Goal: Task Accomplishment & Management: Manage account settings

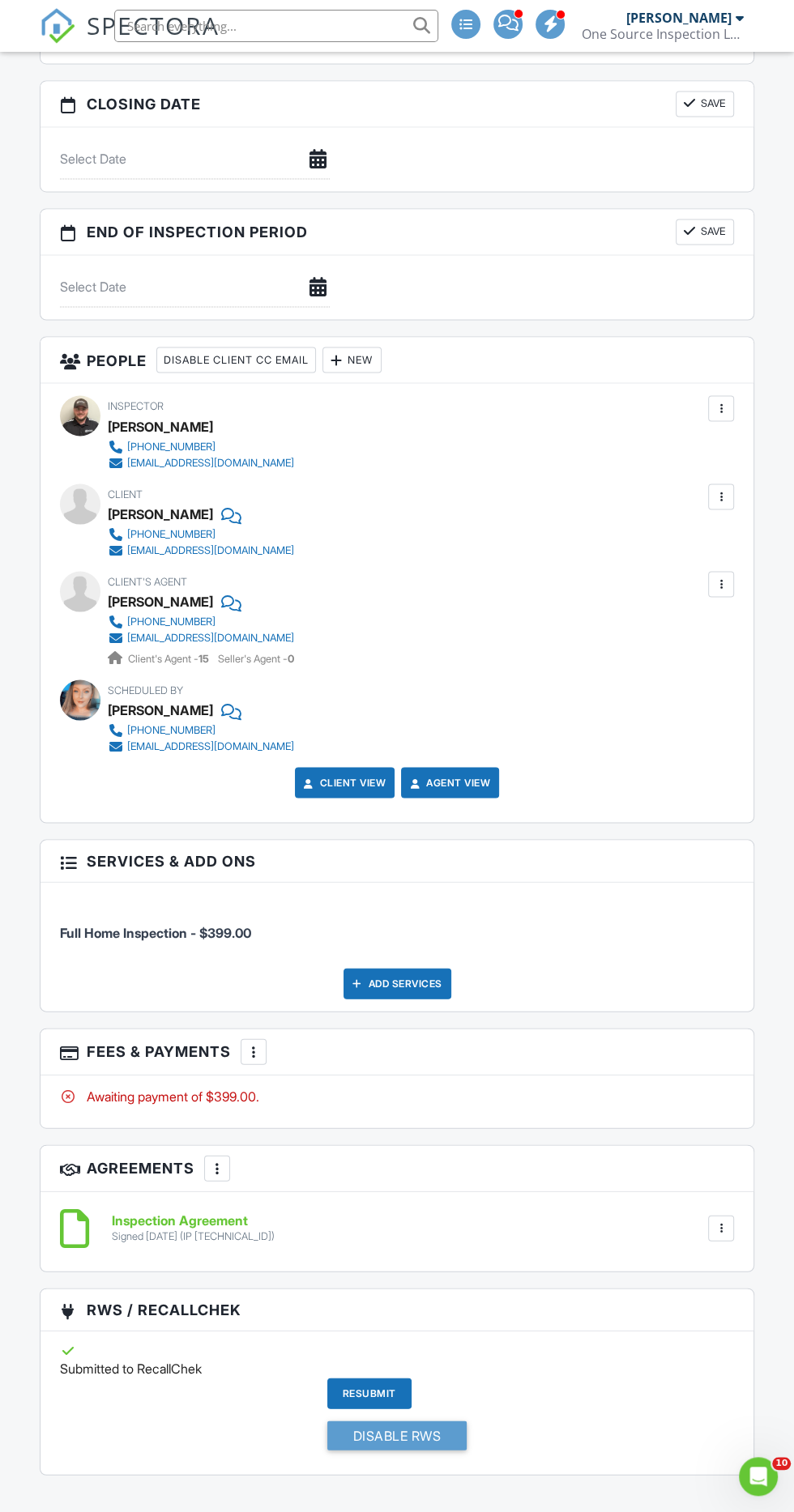
scroll to position [1760, 0]
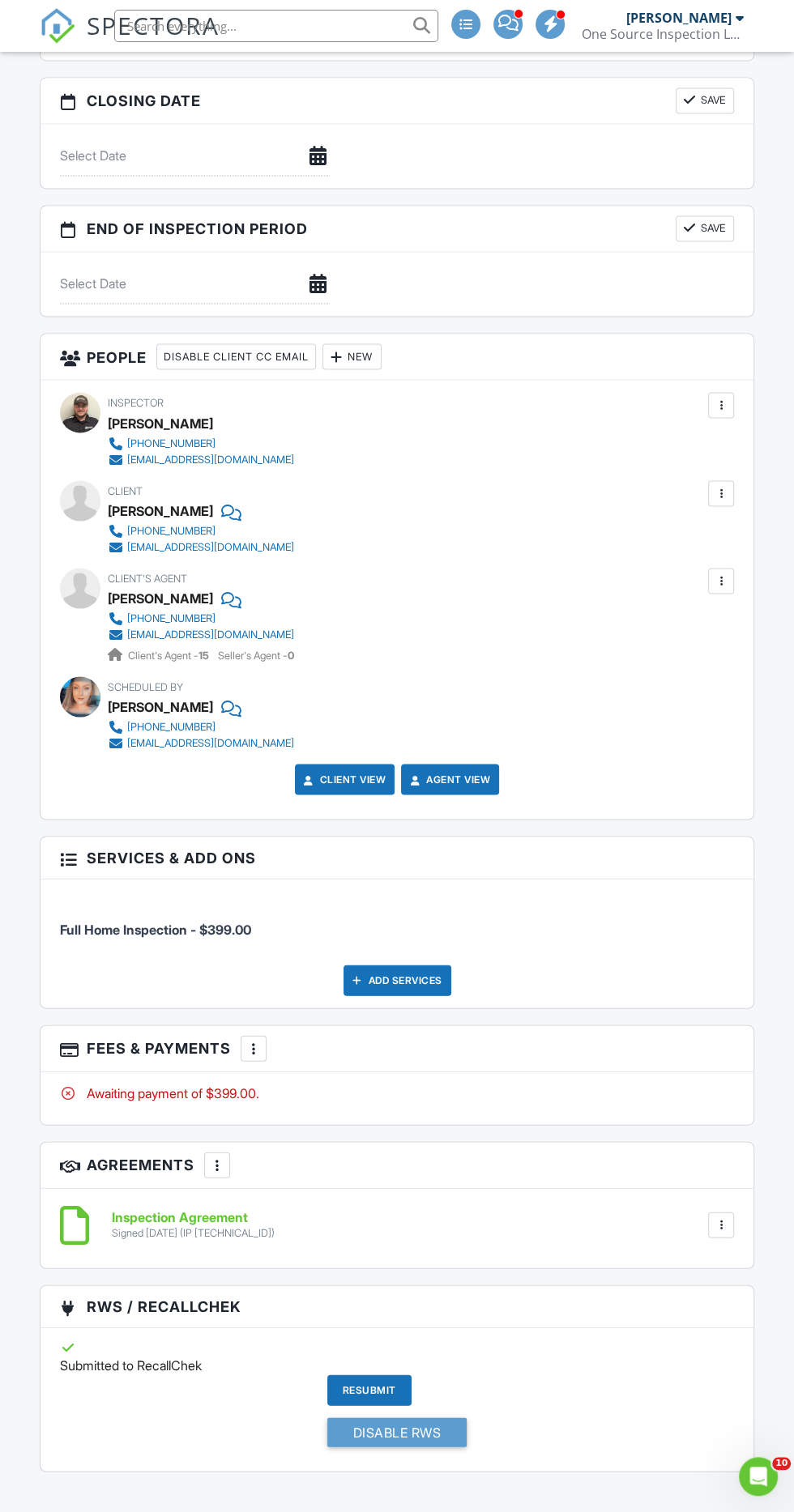
click at [267, 1041] on div "More" at bounding box center [253, 1048] width 26 height 26
click at [370, 1126] on li "Add Services" at bounding box center [335, 1138] width 169 height 41
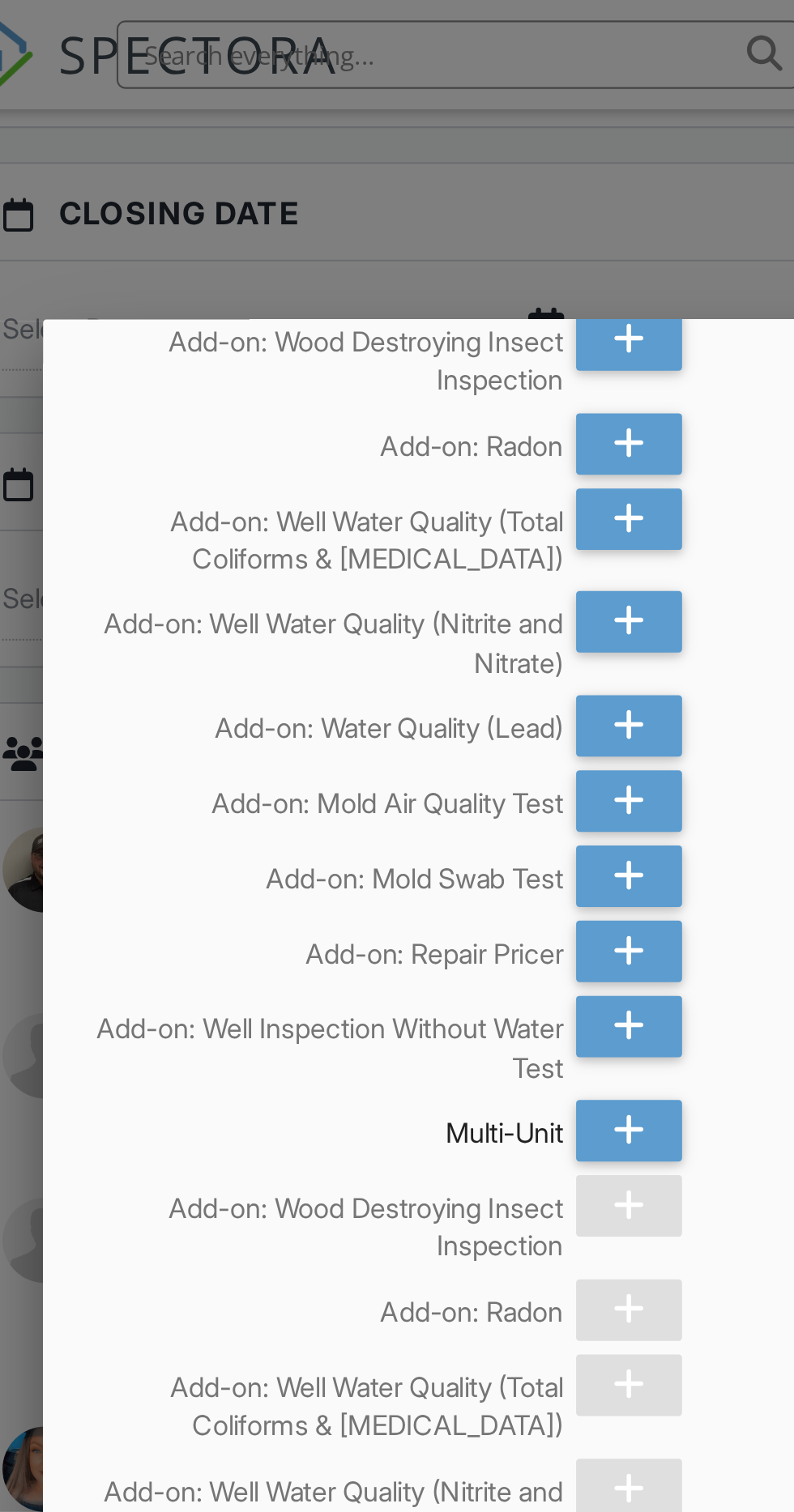
scroll to position [0, 0]
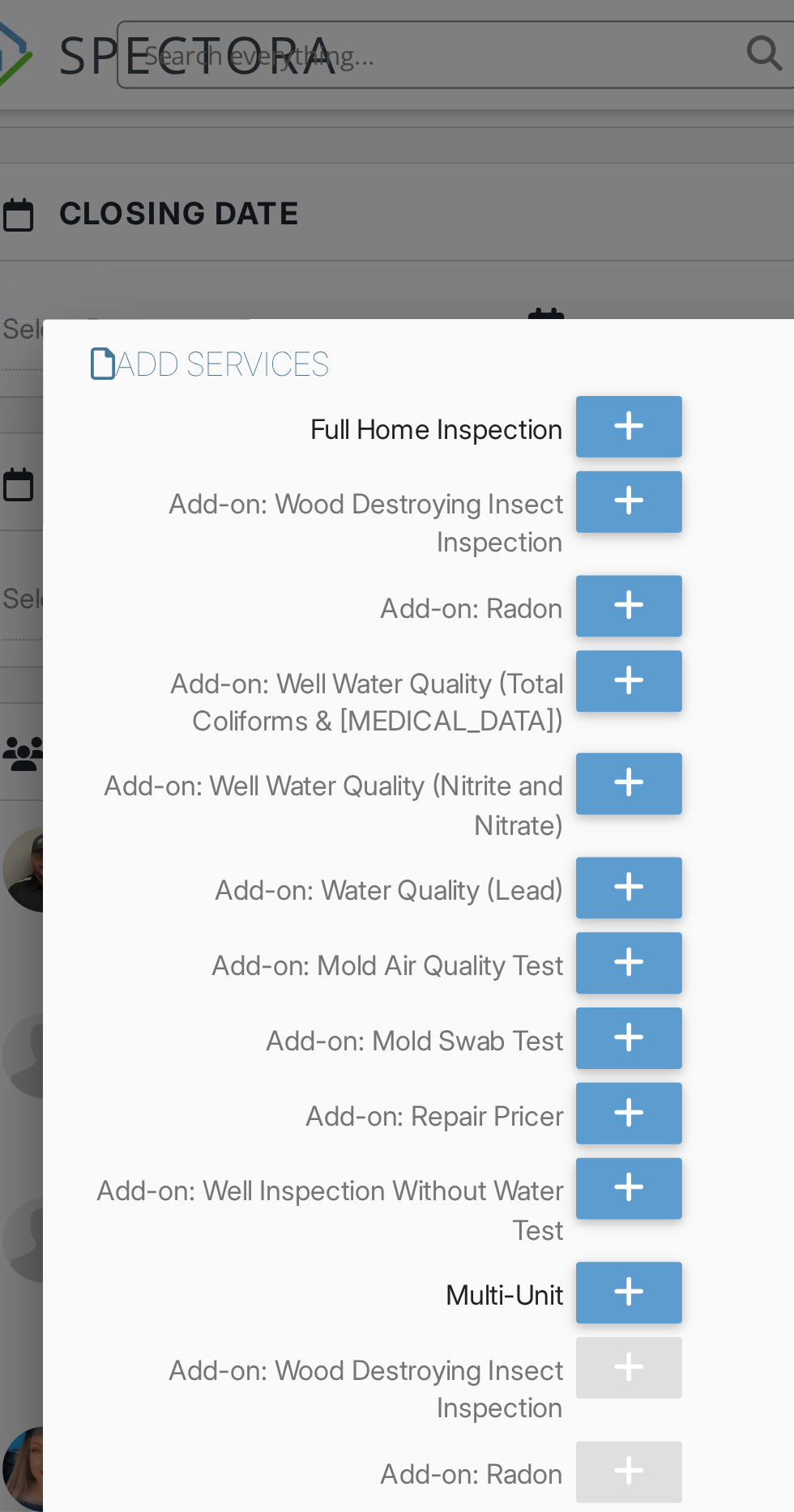
click at [366, 235] on div at bounding box center [357, 237] width 49 height 29
click at [388, 88] on div at bounding box center [397, 864] width 794 height 1890
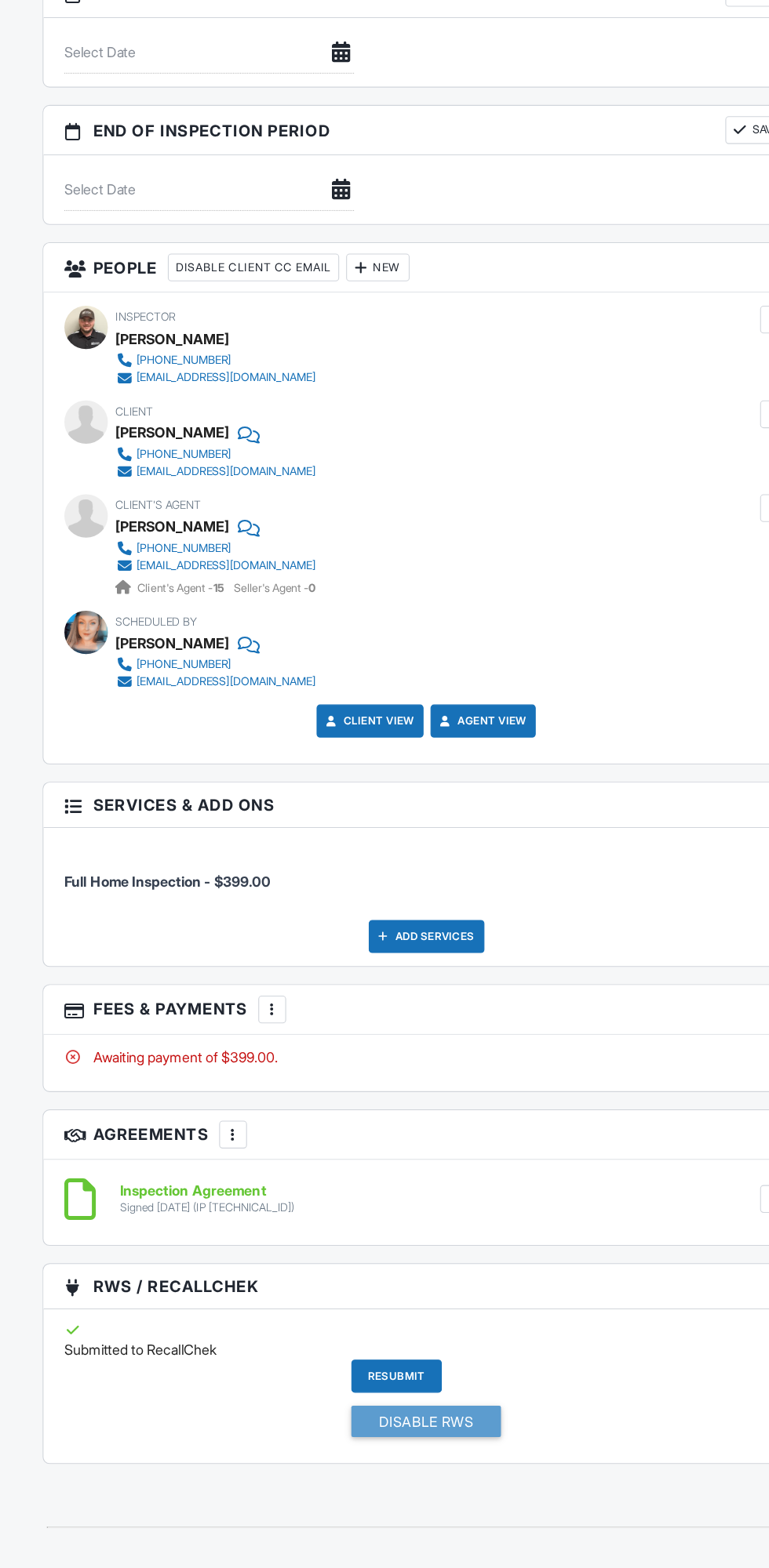
scroll to position [1657, 0]
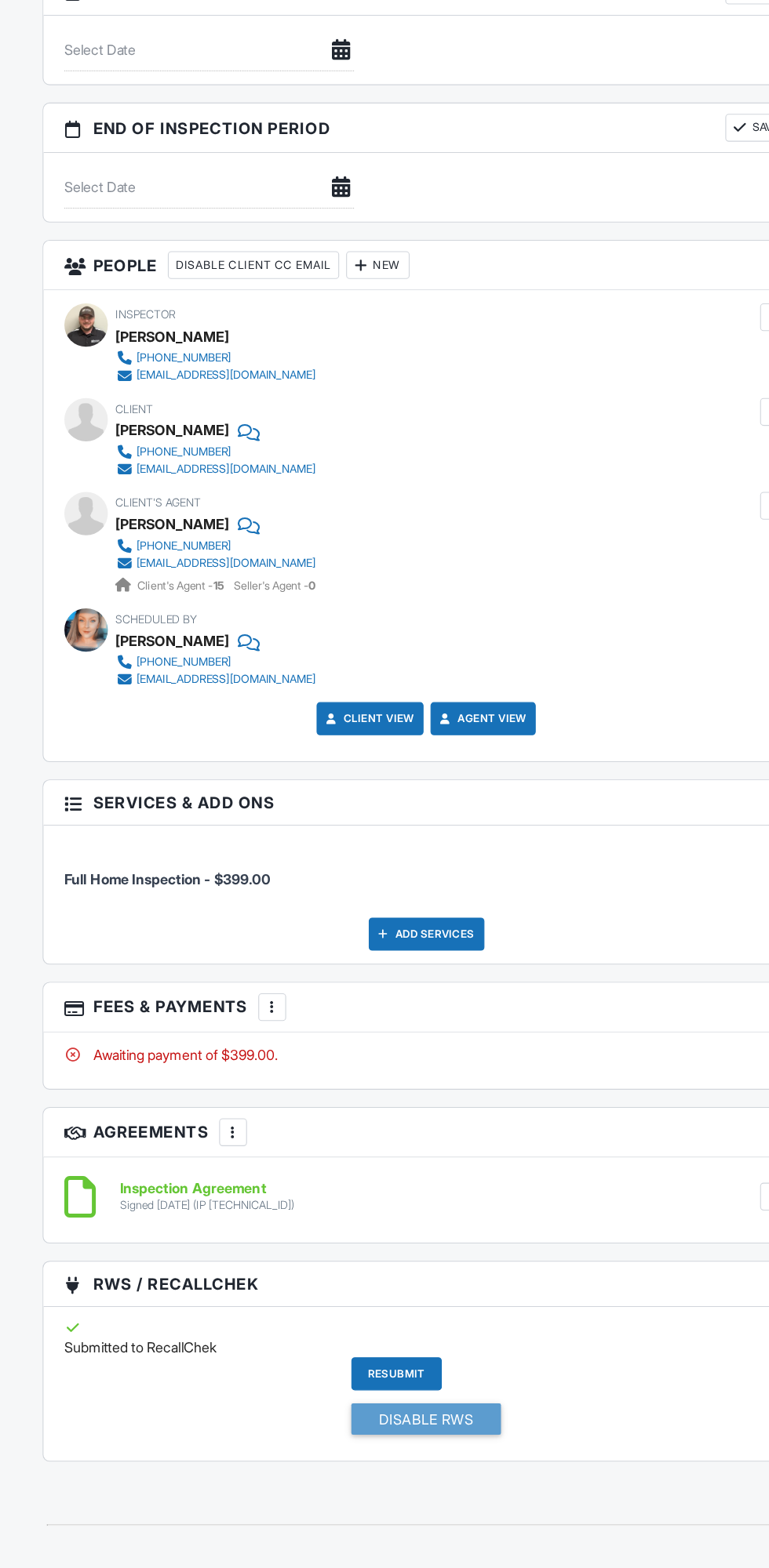
click at [246, 1054] on div at bounding box center [245, 1061] width 16 height 16
click at [353, 1140] on li "Add Services" at bounding box center [325, 1149] width 164 height 40
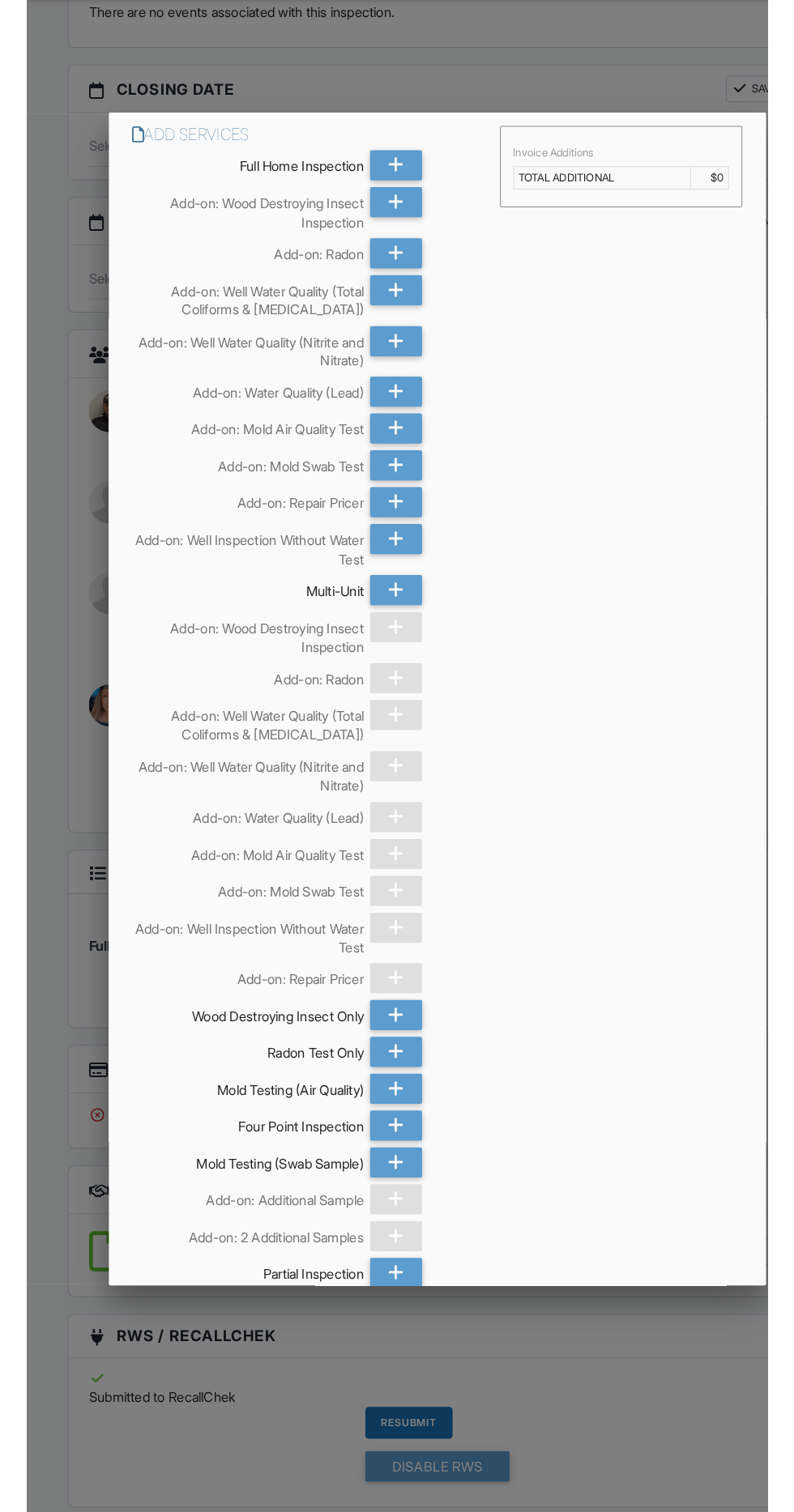
scroll to position [1721, 0]
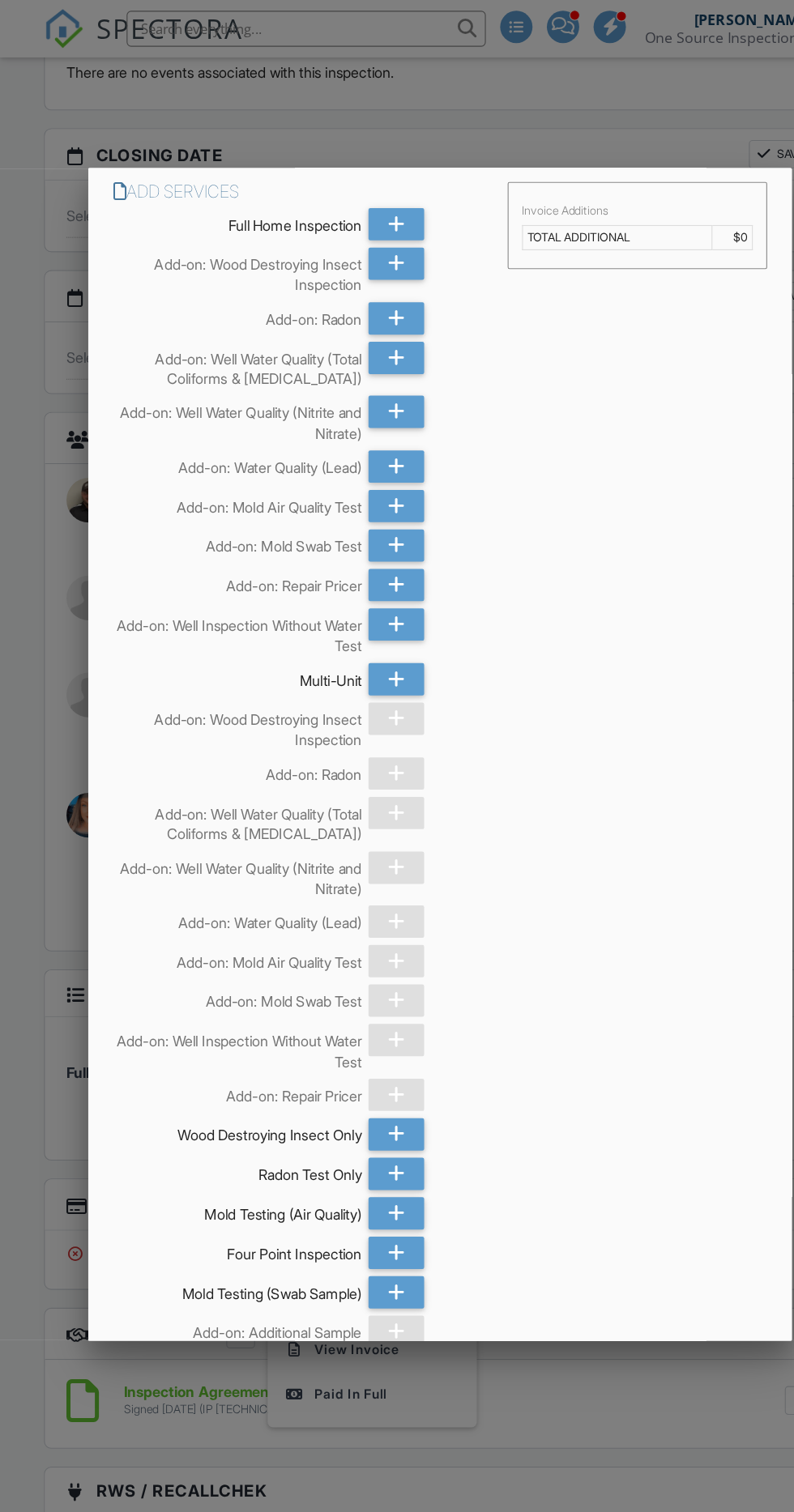
click at [357, 237] on icon at bounding box center [357, 237] width 15 height 29
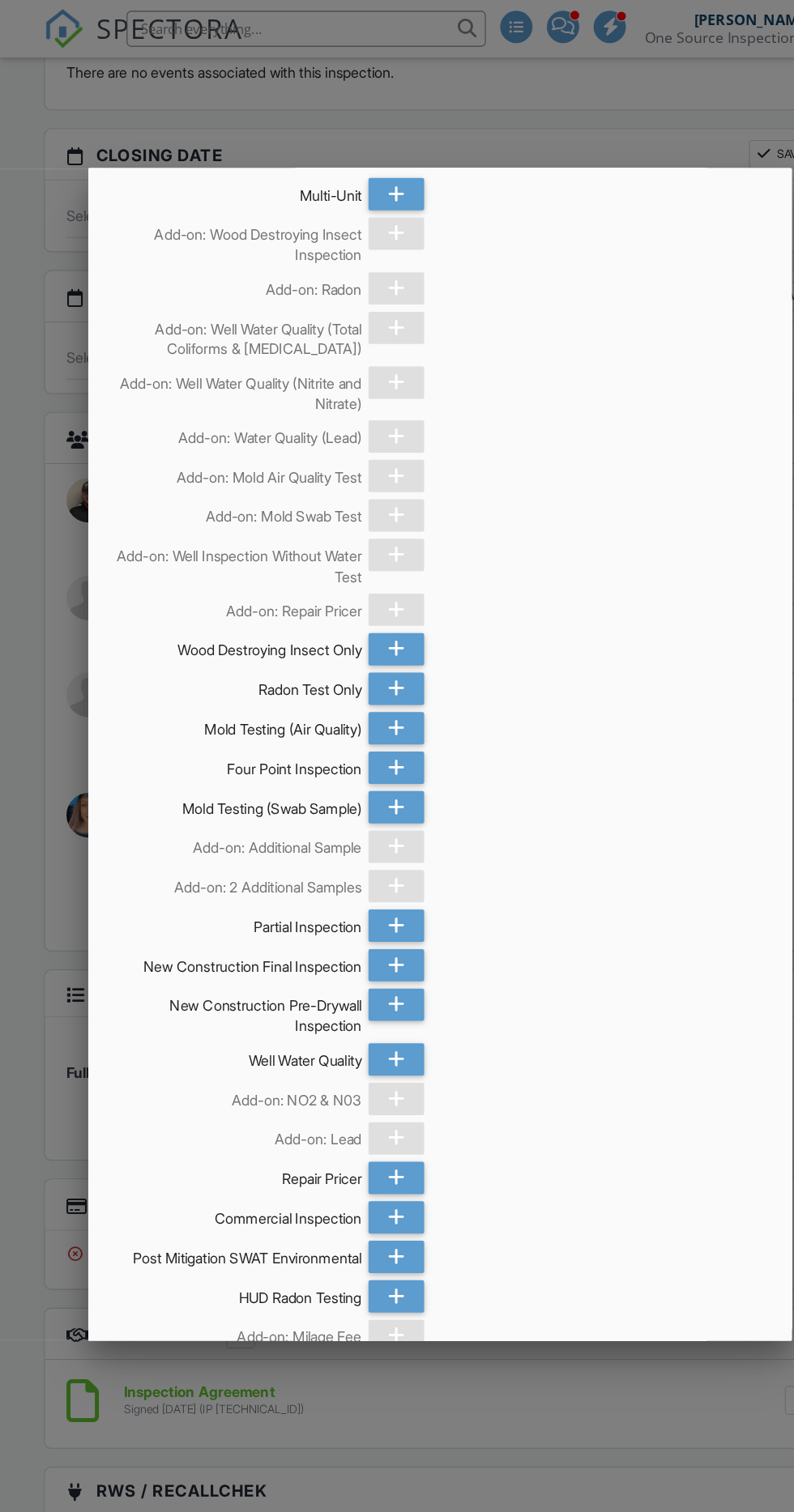
scroll to position [700, 0]
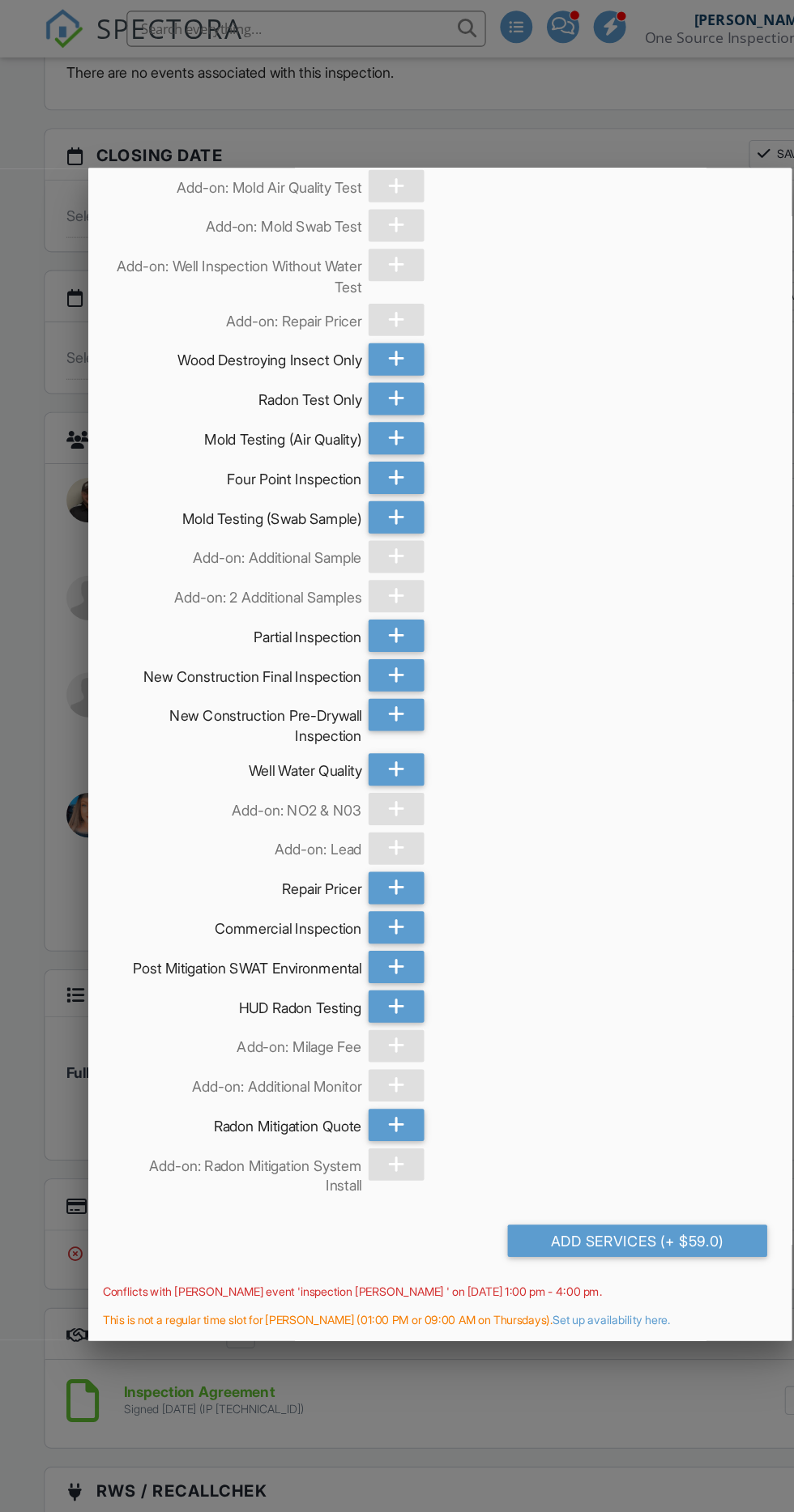
click at [619, 1117] on div "Add Services (+ $59.0)" at bounding box center [575, 1119] width 234 height 29
